Goal: Navigation & Orientation: Find specific page/section

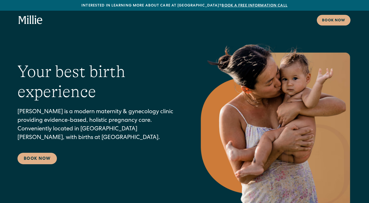
click at [32, 23] on icon "home" at bounding box center [33, 19] width 2 height 9
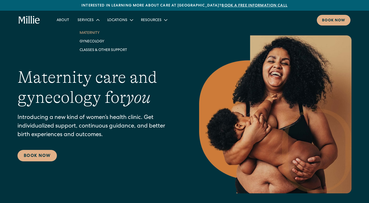
click at [86, 36] on link "Maternity" at bounding box center [103, 32] width 56 height 9
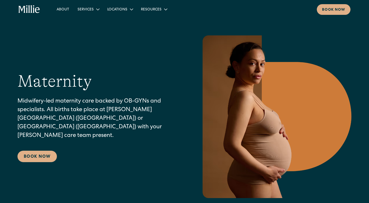
click at [36, 6] on icon "home" at bounding box center [30, 9] width 22 height 8
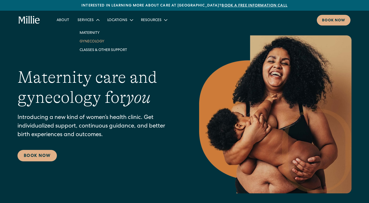
click at [88, 40] on link "Gynecology" at bounding box center [103, 41] width 56 height 9
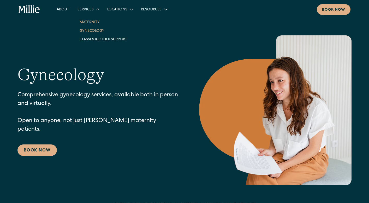
click at [84, 21] on link "Maternity" at bounding box center [103, 22] width 56 height 9
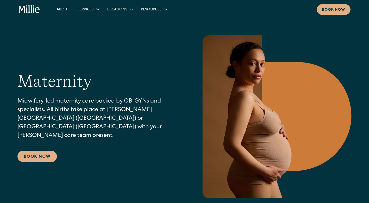
click at [38, 60] on div "Maternity Midwifery-led maternity care backed by OB-GYNs and specialists. All b…" at bounding box center [184, 116] width 334 height 163
click at [39, 6] on icon "home" at bounding box center [30, 9] width 22 height 8
